Goal: Task Accomplishment & Management: Complete application form

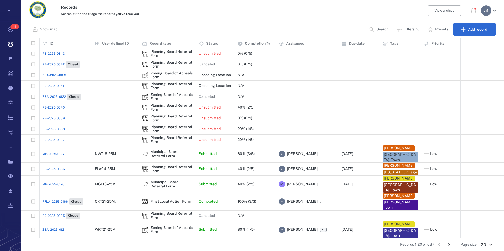
scroll to position [195, 478]
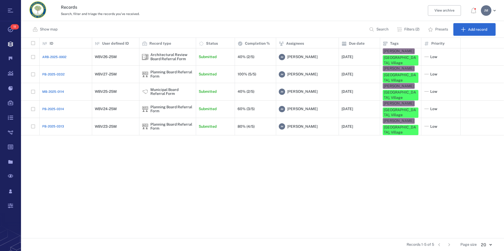
click at [248, 21] on div "Show map Search Filters (2) Presets Add record" at bounding box center [262, 29] width 483 height 17
click at [173, 122] on div "Planning Board Referral Form" at bounding box center [171, 126] width 43 height 8
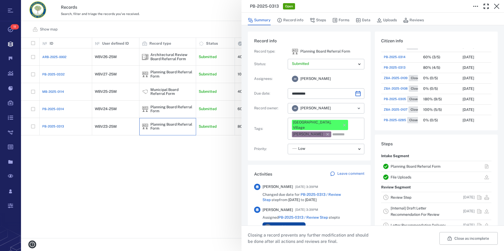
scroll to position [90, 0]
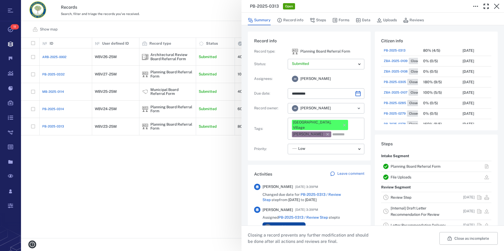
click at [412, 165] on link "Planning Board Referral Form" at bounding box center [415, 166] width 50 height 4
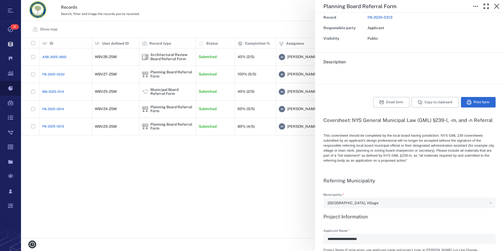
scroll to position [195, 478]
click at [496, 6] on icon "button" at bounding box center [496, 6] width 6 height 6
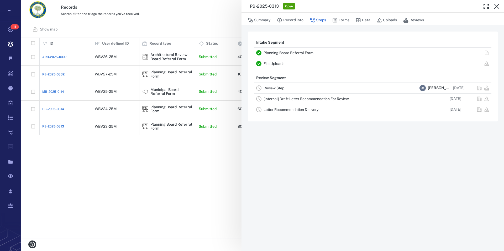
click at [496, 6] on icon "button" at bounding box center [496, 6] width 6 height 6
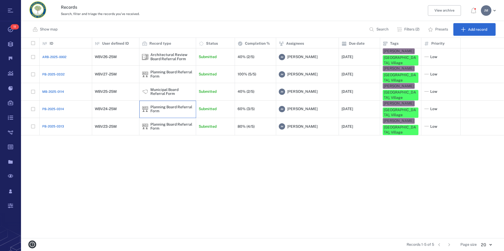
click at [174, 105] on div "Planning Board Referral Form" at bounding box center [171, 109] width 43 height 8
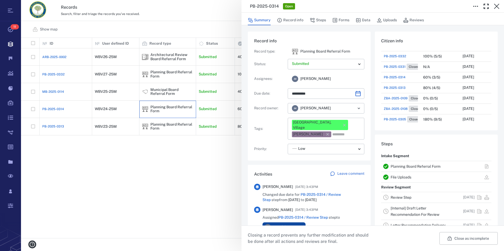
scroll to position [60, 0]
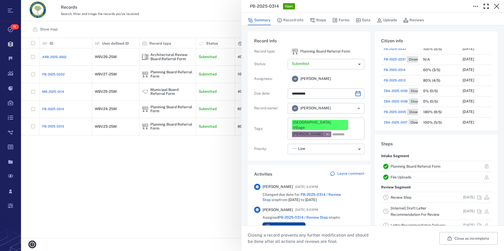
click at [412, 165] on link "Planning Board Referral Form" at bounding box center [415, 166] width 50 height 4
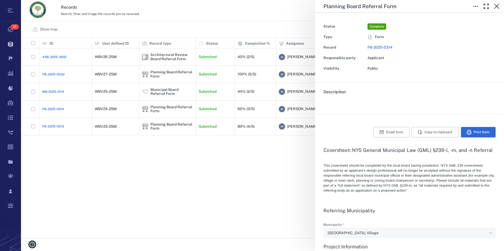
type textarea "*"
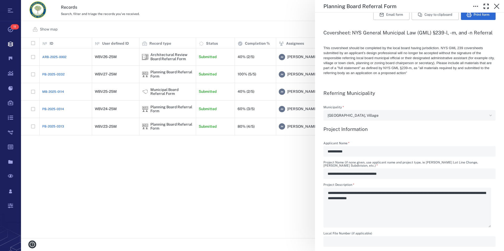
scroll to position [120, 0]
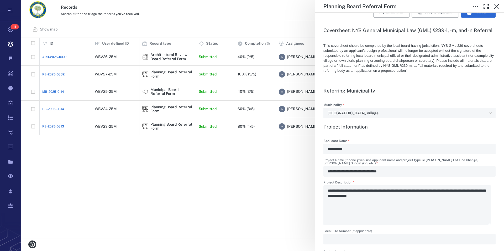
click at [163, 93] on div "**********" at bounding box center [262, 125] width 483 height 251
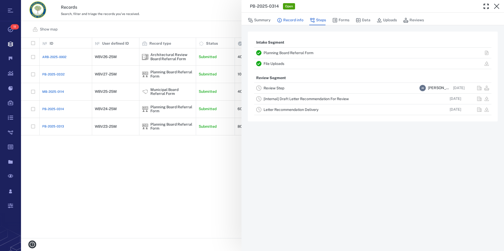
click at [291, 20] on button "Record info" at bounding box center [290, 20] width 26 height 10
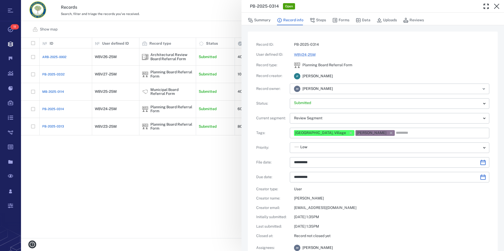
type input "**********"
click at [335, 90] on div "[PERSON_NAME] [PERSON_NAME] ​" at bounding box center [389, 88] width 199 height 10
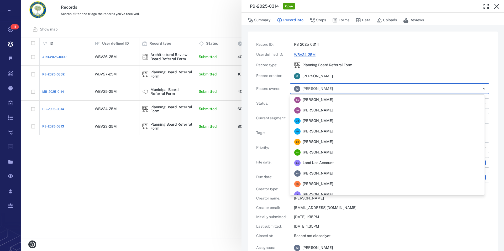
scroll to position [141, 0]
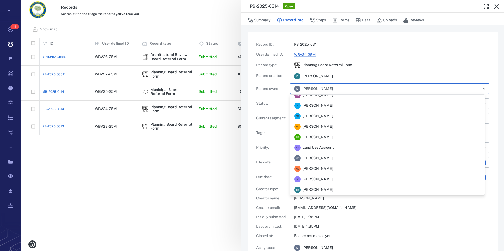
click at [328, 158] on span "[PERSON_NAME]" at bounding box center [317, 157] width 30 height 5
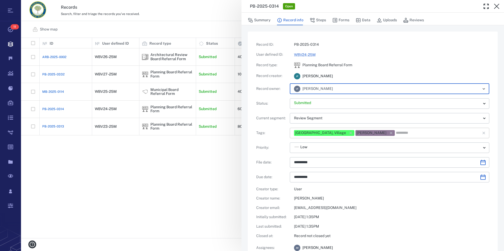
click at [390, 133] on icon "button" at bounding box center [391, 132] width 3 height 3
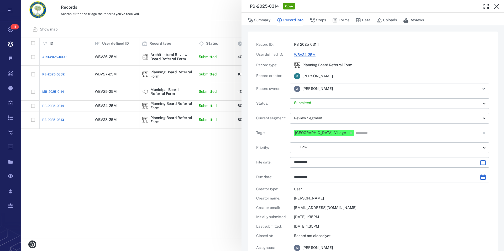
click at [371, 133] on input "text" at bounding box center [414, 132] width 119 height 7
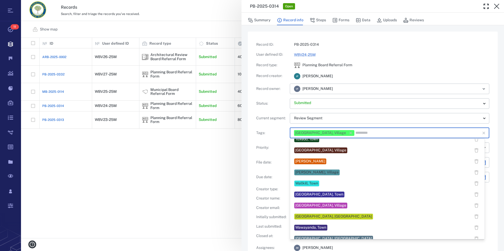
scroll to position [437, 0]
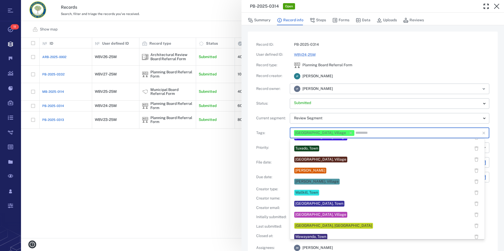
click at [325, 169] on div "[PERSON_NAME]" at bounding box center [310, 170] width 30 height 5
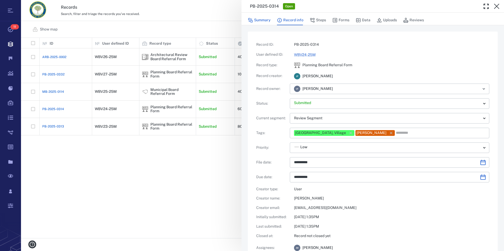
click at [267, 20] on button "Summary" at bounding box center [259, 20] width 23 height 10
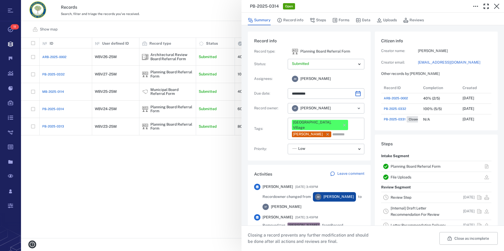
type input "**********"
click at [401, 198] on link "Review Step" at bounding box center [400, 197] width 21 height 4
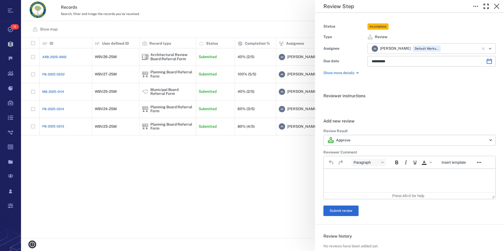
click at [482, 49] on icon "Clear" at bounding box center [483, 48] width 3 height 3
click at [487, 48] on icon "Open" at bounding box center [490, 48] width 6 height 6
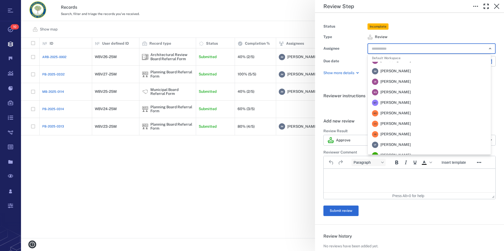
scroll to position [126, 0]
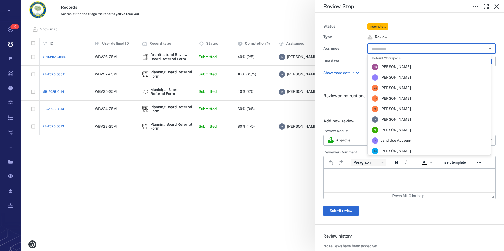
click at [411, 118] on span "[PERSON_NAME]" at bounding box center [395, 119] width 30 height 5
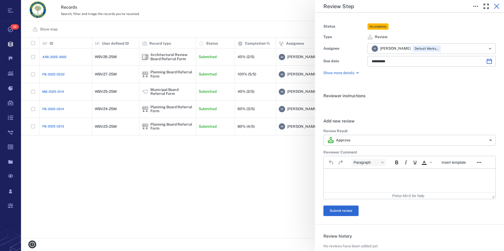
click at [496, 4] on icon "button" at bounding box center [496, 6] width 6 height 6
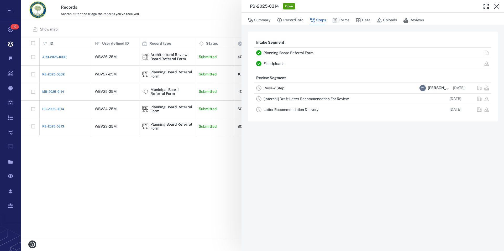
click at [496, 4] on icon "button" at bounding box center [496, 6] width 6 height 6
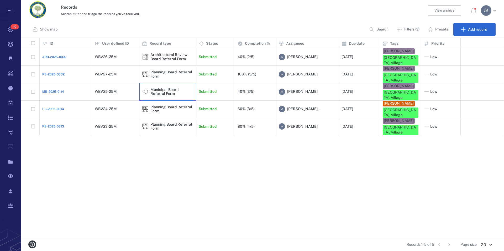
click at [161, 88] on div "Municipal Board Referral Form" at bounding box center [171, 92] width 43 height 8
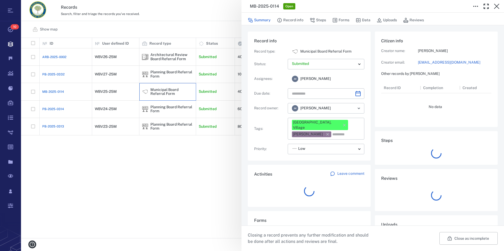
type input "**********"
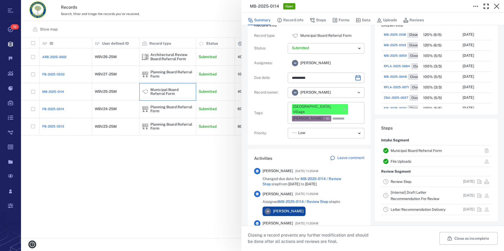
scroll to position [60, 0]
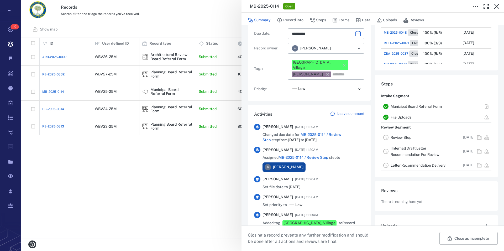
click at [413, 105] on link "Municipal Board Referral Form" at bounding box center [415, 106] width 51 height 4
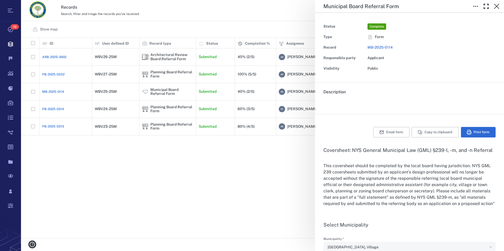
type input "**********"
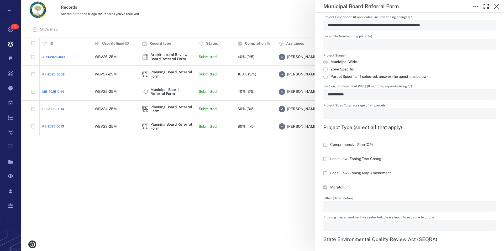
scroll to position [299, 0]
click at [499, 4] on icon "button" at bounding box center [496, 6] width 6 height 6
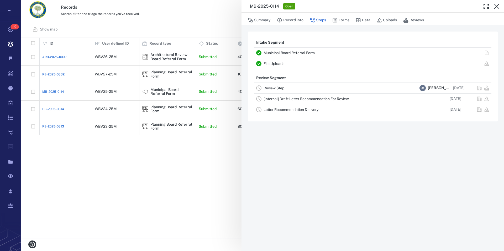
click at [273, 63] on link "File Uploads" at bounding box center [273, 63] width 21 height 4
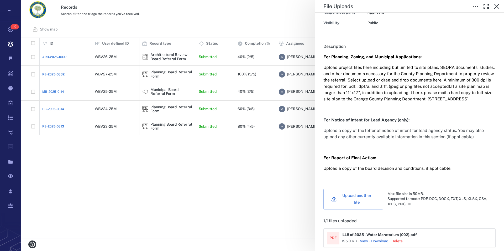
scroll to position [120, 0]
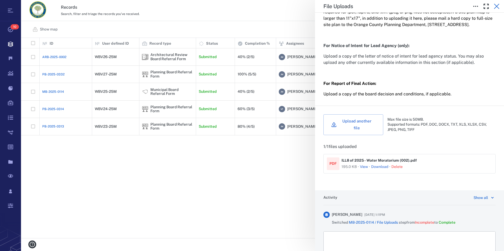
click at [496, 6] on icon "button" at bounding box center [496, 6] width 6 height 6
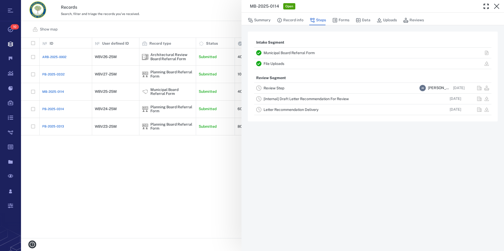
click at [496, 6] on icon "button" at bounding box center [496, 6] width 6 height 6
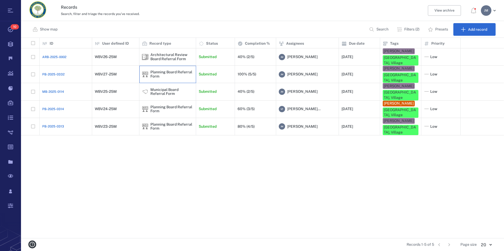
click at [157, 70] on div "Planning Board Referral Form" at bounding box center [171, 74] width 43 height 8
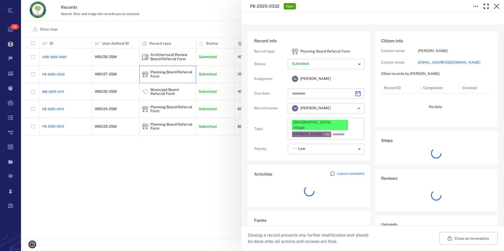
type input "**********"
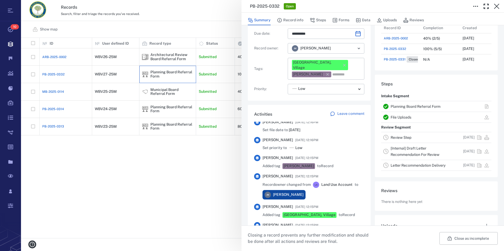
scroll to position [90, 0]
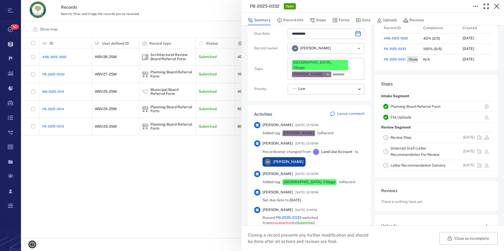
click at [408, 107] on link "Planning Board Referral Form" at bounding box center [415, 106] width 50 height 4
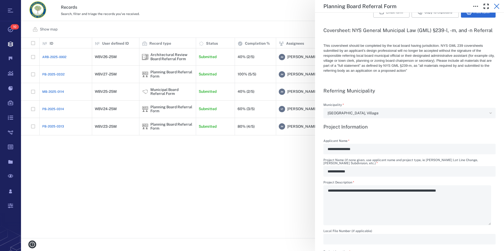
click at [496, 7] on icon "button" at bounding box center [496, 6] width 5 height 5
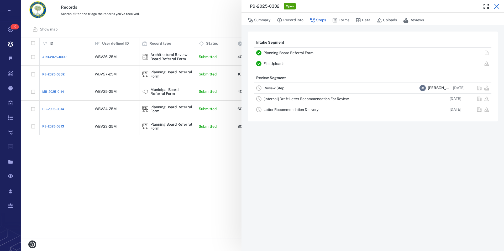
click at [498, 6] on icon "button" at bounding box center [496, 6] width 6 height 6
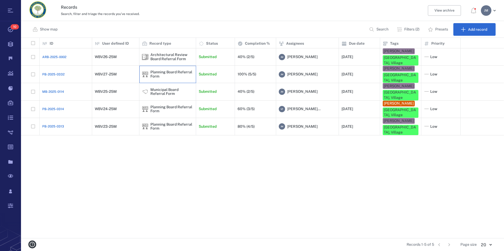
click at [165, 70] on div "Planning Board Referral Form" at bounding box center [171, 74] width 43 height 8
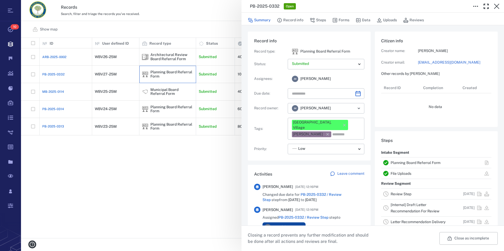
type input "**********"
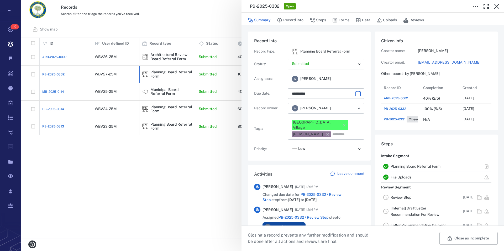
scroll to position [273, 99]
click at [356, 107] on icon "Open" at bounding box center [358, 108] width 6 height 6
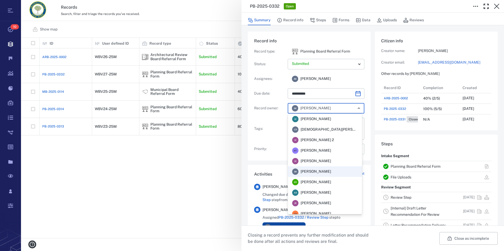
click at [412, 167] on link "Planning Board Referral Form" at bounding box center [415, 166] width 50 height 4
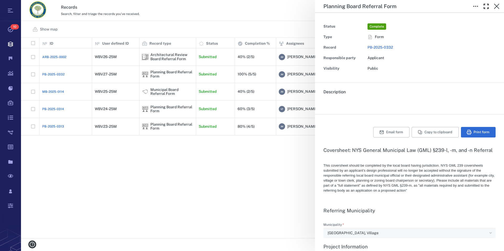
type textarea "*"
click at [497, 8] on icon "button" at bounding box center [496, 6] width 6 height 6
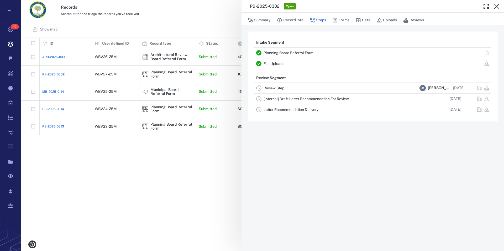
click at [275, 89] on link "Review Step" at bounding box center [273, 88] width 21 height 4
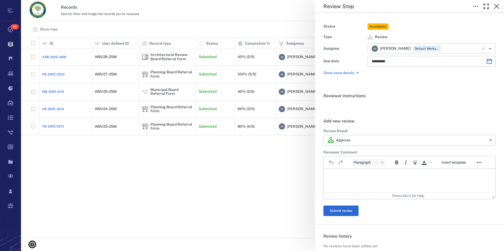
click at [482, 48] on icon "Clear" at bounding box center [483, 48] width 3 height 3
click at [487, 48] on icon "Open" at bounding box center [490, 48] width 6 height 6
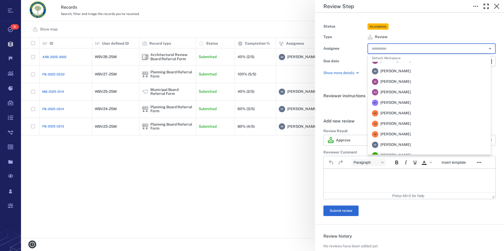
scroll to position [126, 0]
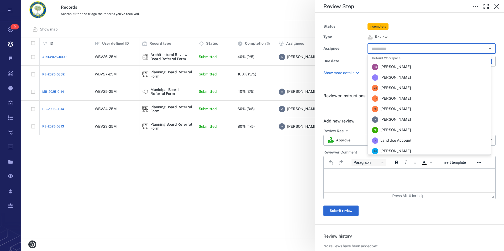
click at [411, 117] on span "[PERSON_NAME]" at bounding box center [395, 119] width 30 height 5
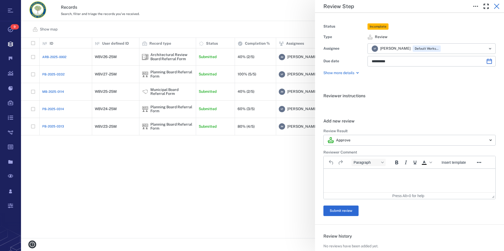
click at [498, 7] on icon "button" at bounding box center [496, 6] width 6 height 6
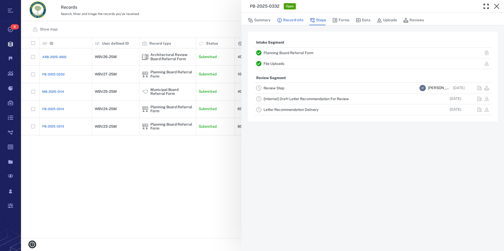
click at [300, 21] on button "Record info" at bounding box center [290, 20] width 26 height 10
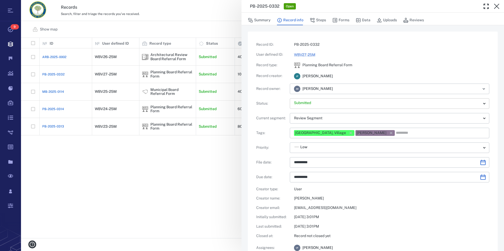
type input "**********"
click at [390, 134] on icon "button" at bounding box center [391, 132] width 3 height 3
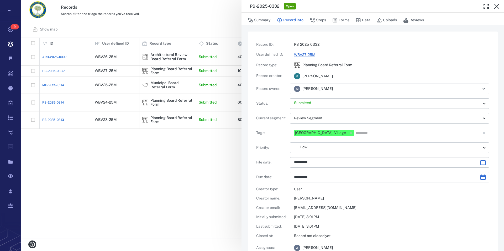
click at [458, 134] on input "text" at bounding box center [414, 132] width 119 height 7
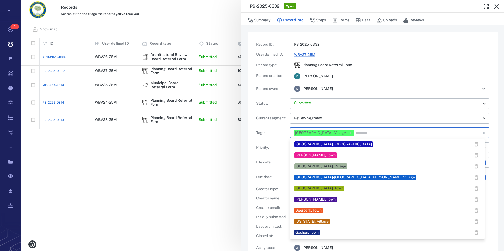
scroll to position [462, 0]
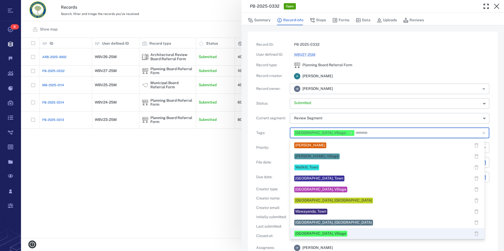
click at [313, 143] on div "[PERSON_NAME]" at bounding box center [310, 144] width 30 height 5
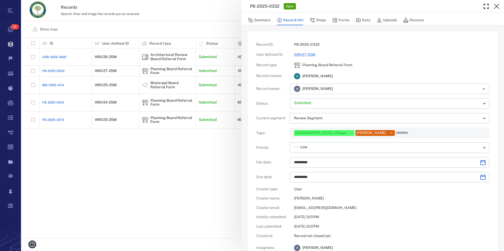
click at [358, 86] on input "text" at bounding box center [405, 88] width 136 height 7
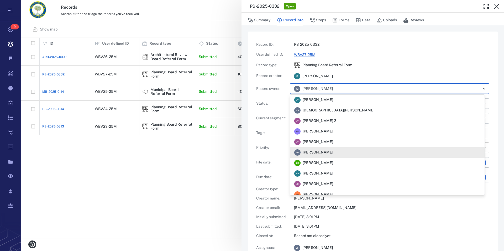
drag, startPoint x: 319, startPoint y: 153, endPoint x: 322, endPoint y: 151, distance: 4.0
click at [320, 153] on span "[PERSON_NAME]" at bounding box center [317, 152] width 30 height 5
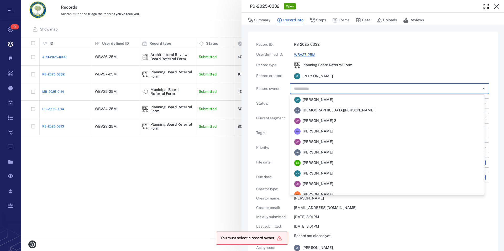
click at [367, 88] on input "text" at bounding box center [383, 88] width 180 height 7
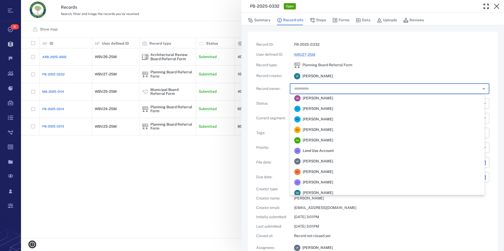
scroll to position [141, 0]
click at [359, 156] on li "V F [PERSON_NAME]" at bounding box center [387, 158] width 194 height 10
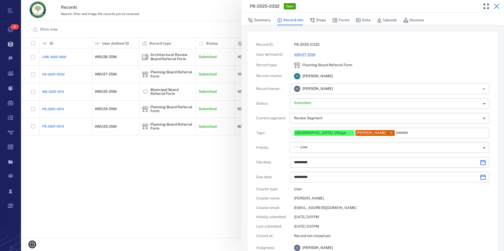
click at [497, 6] on icon "button" at bounding box center [496, 6] width 5 height 5
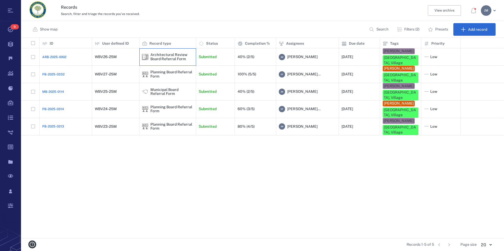
click at [172, 53] on div "Architectural Review Board Referral Form" at bounding box center [171, 57] width 43 height 8
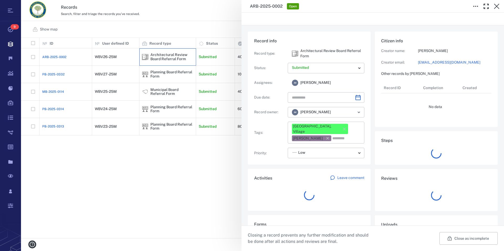
type input "**********"
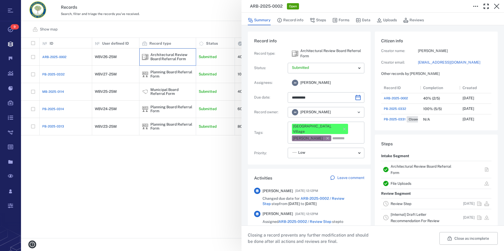
scroll to position [5, 5]
click at [408, 166] on link "Architectural Review Board Referral Form" at bounding box center [420, 169] width 61 height 10
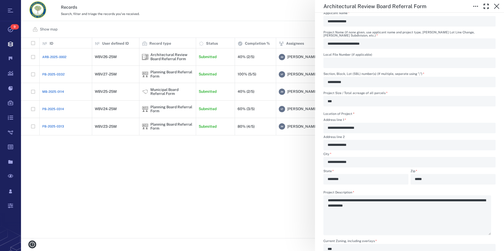
scroll to position [269, 0]
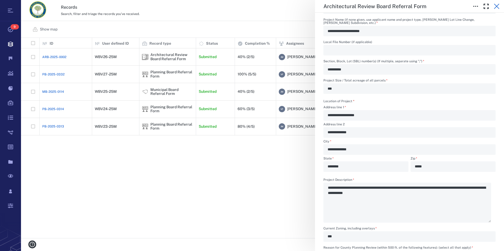
click at [498, 6] on icon "button" at bounding box center [496, 6] width 6 height 6
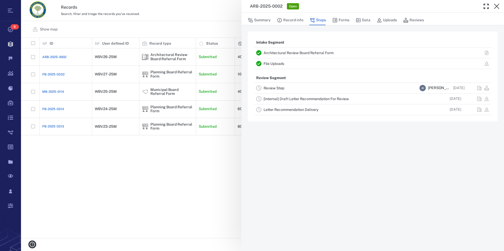
click at [498, 6] on icon "button" at bounding box center [496, 6] width 6 height 6
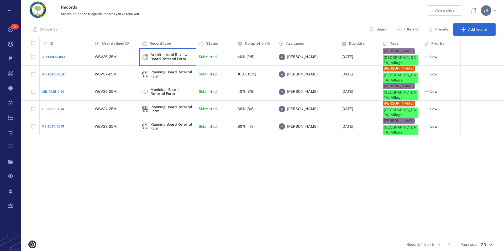
click at [171, 55] on div "Architectural Review Board Referral Form" at bounding box center [171, 57] width 43 height 8
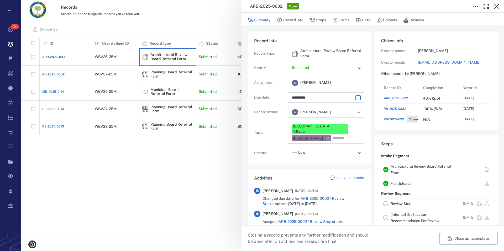
type input "**********"
click at [405, 203] on link "Review Step" at bounding box center [400, 203] width 21 height 4
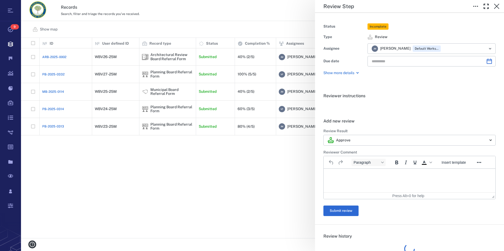
type input "**********"
click at [480, 47] on icon "Clear" at bounding box center [482, 48] width 5 height 5
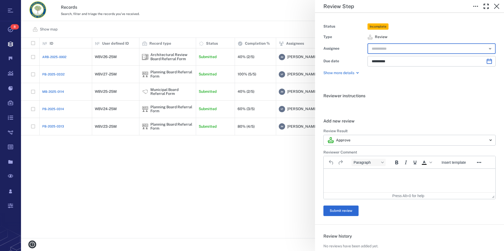
click at [489, 48] on icon "Open" at bounding box center [490, 48] width 2 height 1
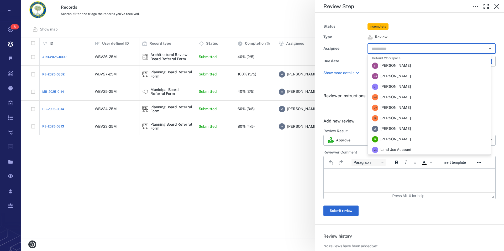
scroll to position [126, 0]
click at [411, 119] on span "[PERSON_NAME]" at bounding box center [395, 119] width 30 height 5
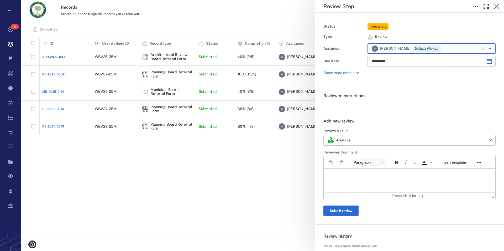
click at [495, 6] on icon "button" at bounding box center [496, 6] width 6 height 6
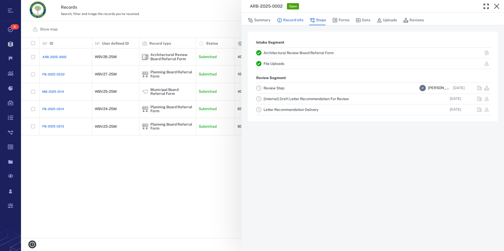
click at [293, 19] on button "Record info" at bounding box center [290, 20] width 26 height 10
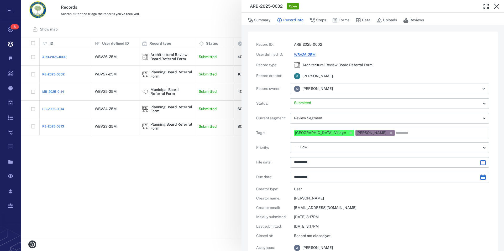
type input "**********"
click at [388, 133] on icon "button" at bounding box center [390, 132] width 5 height 5
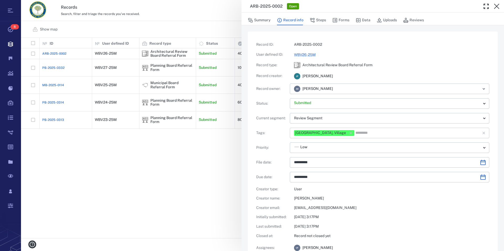
click at [387, 132] on input "text" at bounding box center [414, 132] width 119 height 7
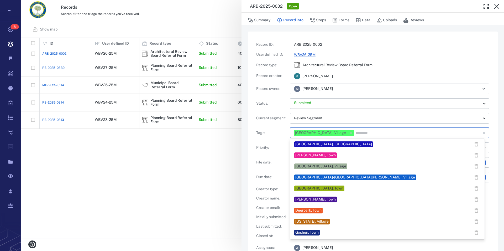
scroll to position [462, 0]
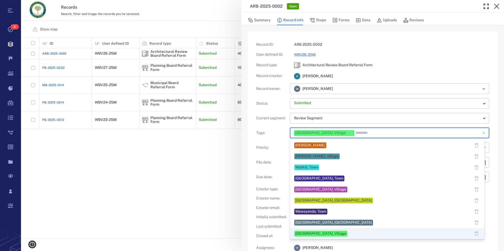
click at [325, 145] on div "[PERSON_NAME]" at bounding box center [310, 144] width 30 height 5
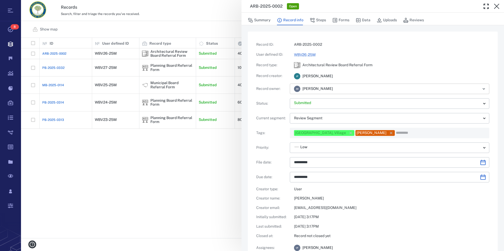
click at [342, 90] on input "text" at bounding box center [405, 88] width 136 height 7
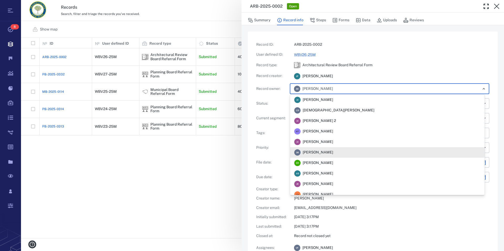
click at [332, 152] on span "[PERSON_NAME]" at bounding box center [317, 152] width 30 height 5
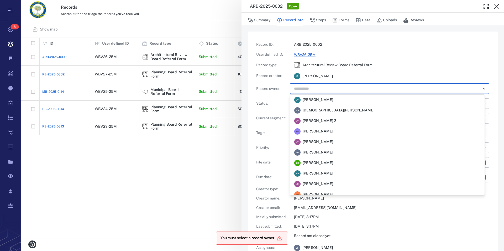
click at [348, 87] on input "text" at bounding box center [383, 88] width 180 height 7
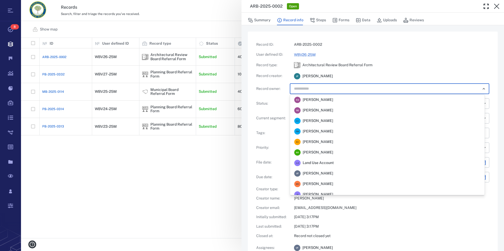
scroll to position [141, 0]
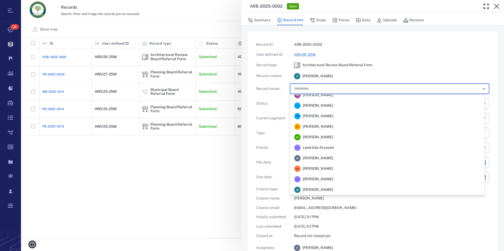
click at [333, 157] on span "[PERSON_NAME]" at bounding box center [317, 157] width 30 height 5
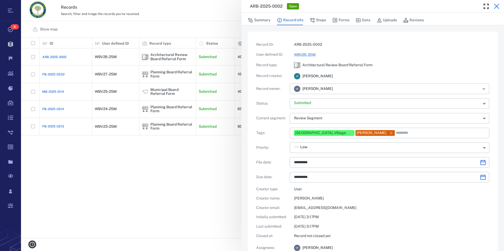
click at [498, 8] on icon "button" at bounding box center [496, 6] width 6 height 6
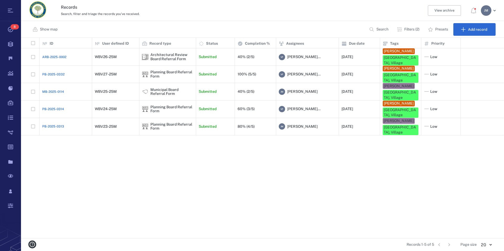
click at [407, 29] on p "Filters (2)" at bounding box center [411, 29] width 15 height 5
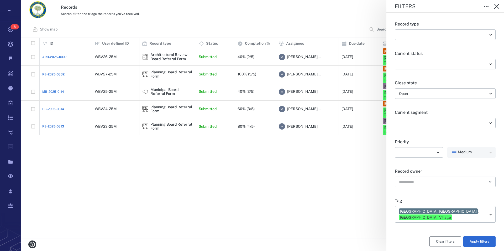
click at [443, 242] on button "Clear filters" at bounding box center [445, 241] width 32 height 10
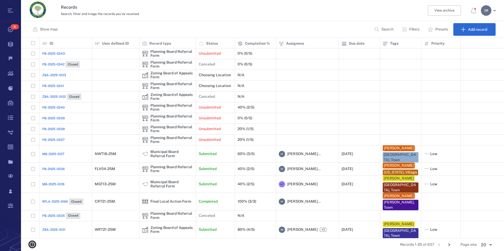
click at [412, 29] on p "Filters" at bounding box center [414, 29] width 10 height 5
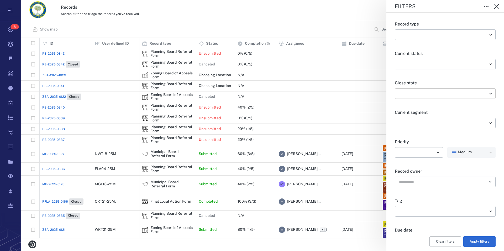
click at [418, 92] on body "Tasks 8 Records Boards Dashboard Reports Record types Guide steps Rules Form bu…" at bounding box center [252, 125] width 504 height 251
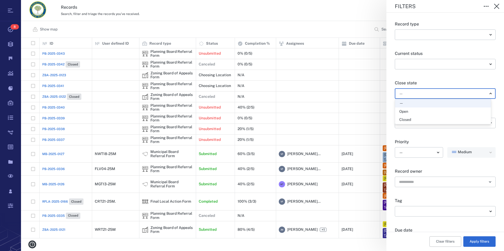
click at [406, 110] on div "Open" at bounding box center [403, 111] width 9 height 5
type input "*****"
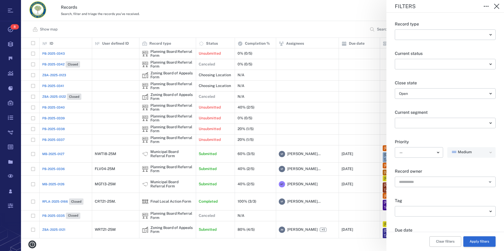
click at [484, 241] on button "Apply filters" at bounding box center [479, 241] width 32 height 10
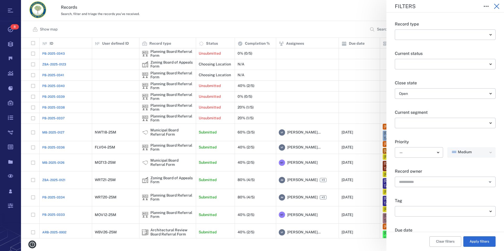
click at [496, 5] on icon "button" at bounding box center [496, 6] width 6 height 6
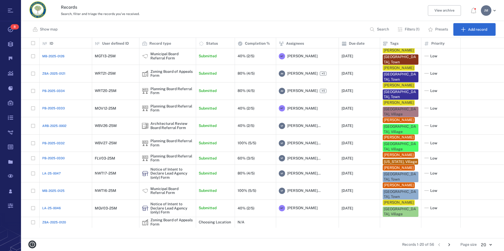
scroll to position [110, 0]
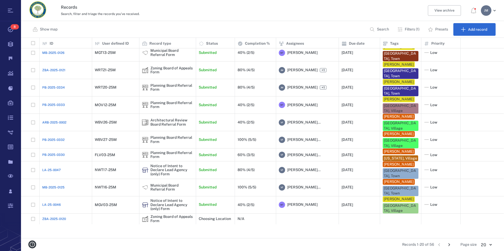
click at [448, 243] on icon "Go to next page" at bounding box center [449, 244] width 6 height 6
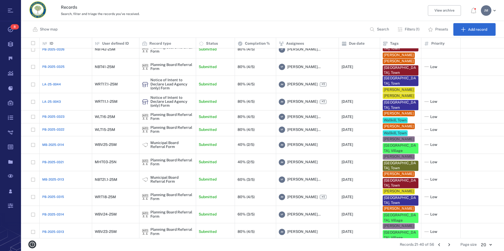
scroll to position [101, 0]
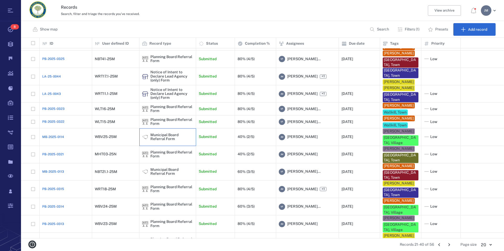
click at [158, 133] on div "Municipal Board Referral Form" at bounding box center [171, 137] width 43 height 8
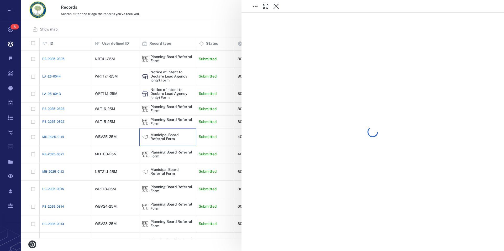
scroll to position [101, 0]
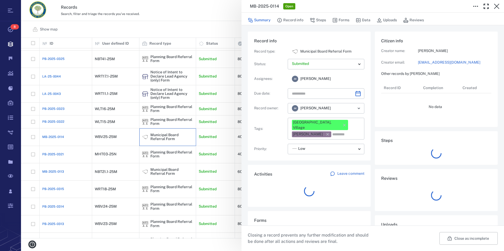
type input "**********"
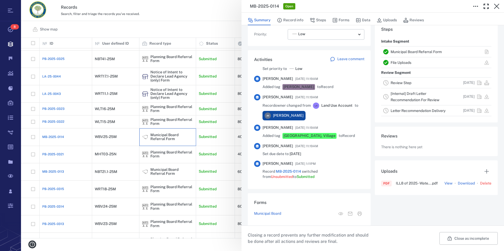
scroll to position [90, 0]
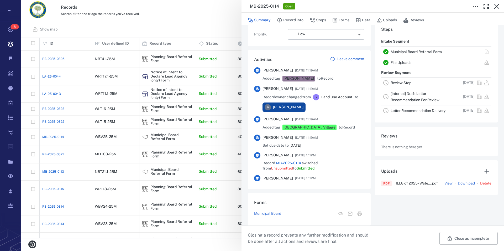
click at [406, 51] on link "Municipal Board Referral Form" at bounding box center [415, 52] width 51 height 4
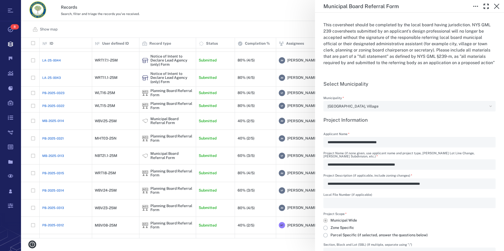
scroll to position [150, 0]
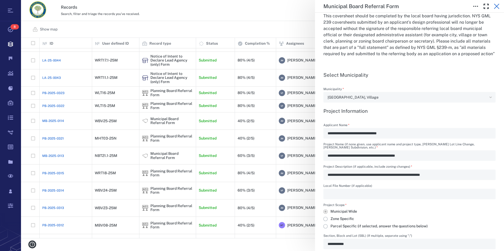
click at [495, 6] on icon "button" at bounding box center [496, 6] width 6 height 6
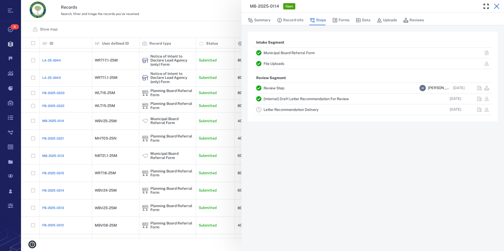
click at [496, 7] on icon "button" at bounding box center [496, 6] width 5 height 5
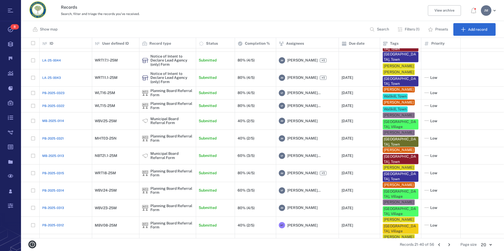
click at [487, 8] on div "[PERSON_NAME]" at bounding box center [486, 10] width 10 height 10
click at [456, 46] on span "Log out" at bounding box center [458, 45] width 13 height 5
